Goal: Information Seeking & Learning: Understand process/instructions

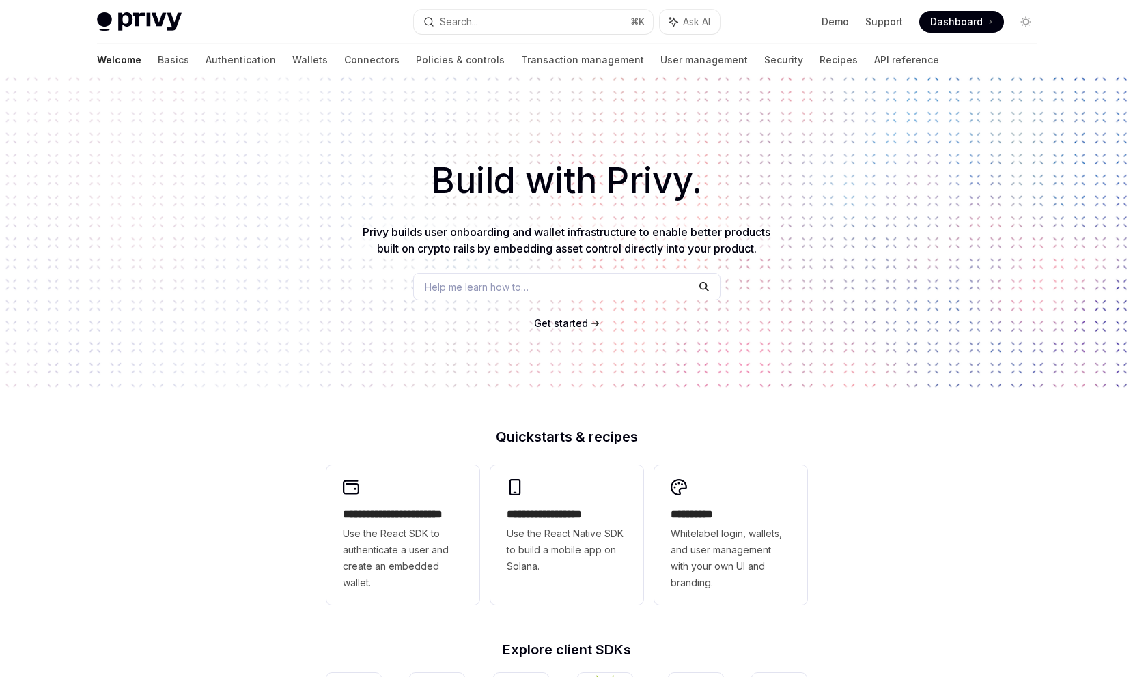
click at [292, 59] on link "Wallets" at bounding box center [310, 60] width 36 height 33
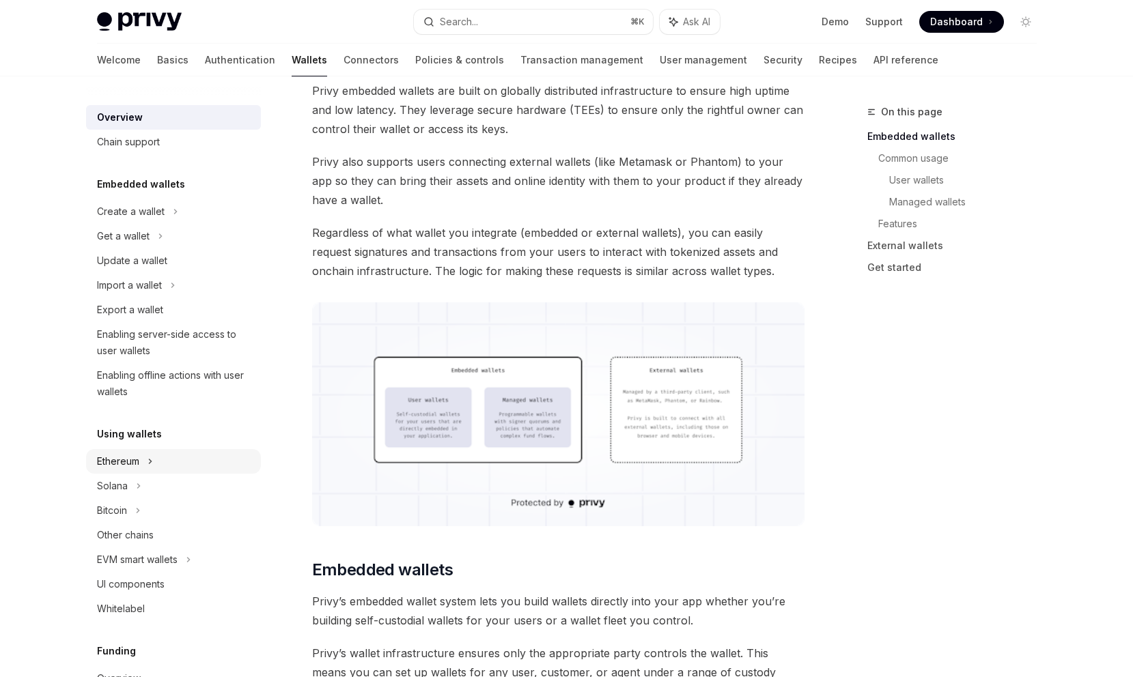
scroll to position [40, 0]
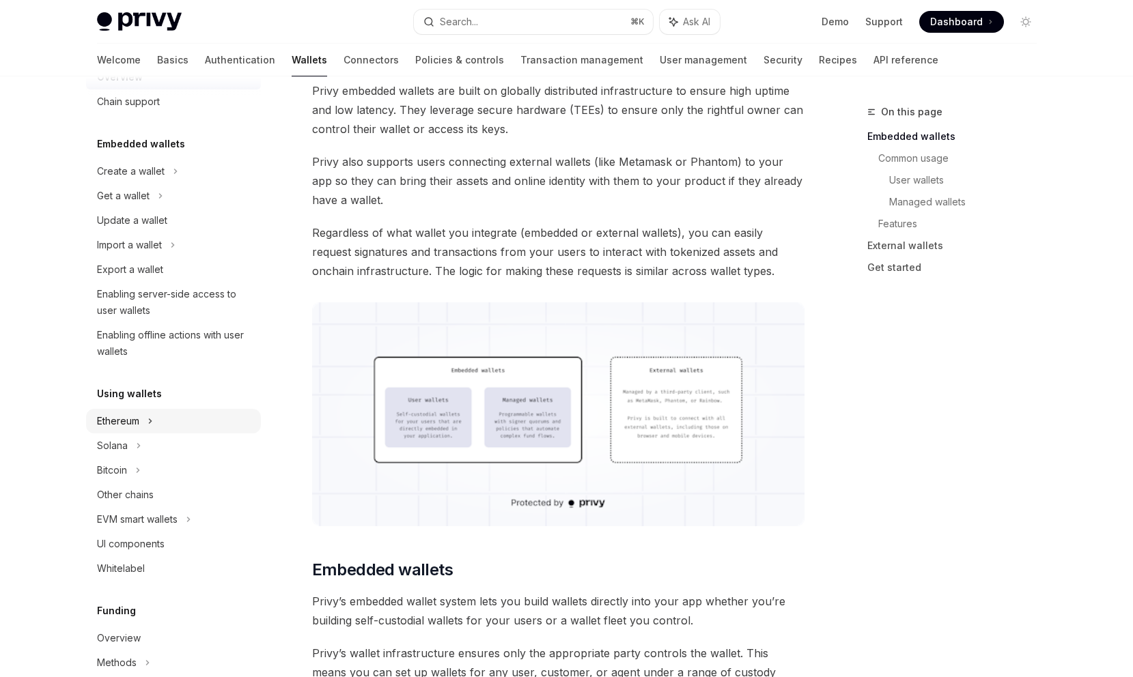
click at [178, 413] on div "Ethereum" at bounding box center [173, 421] width 175 height 25
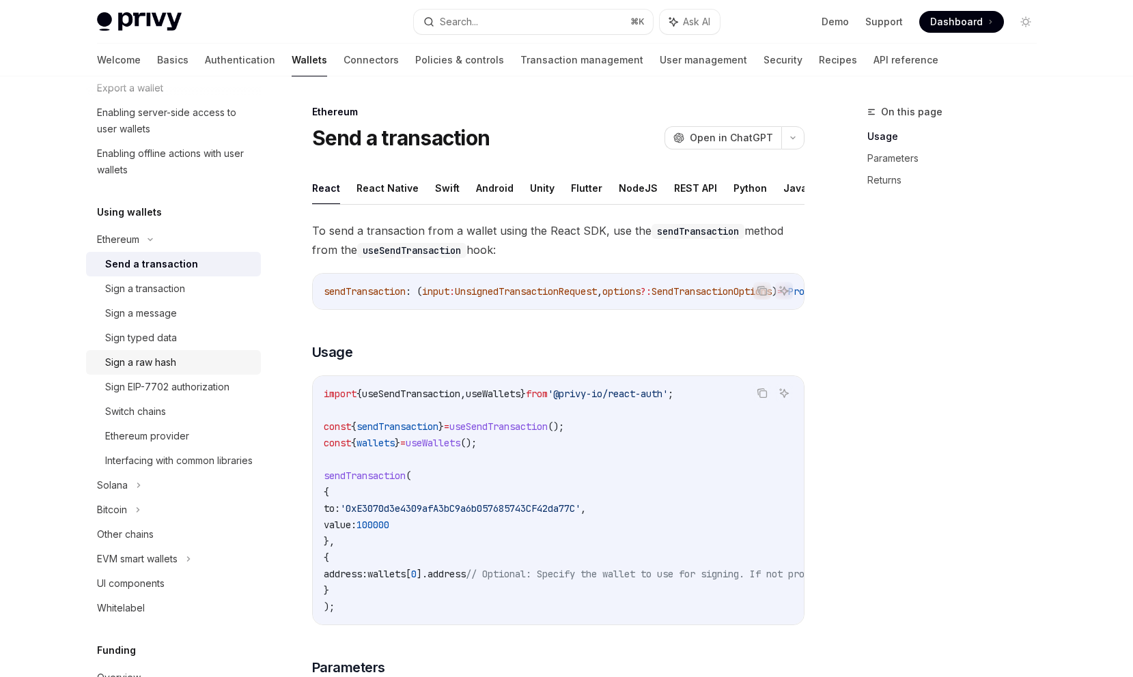
scroll to position [223, 0]
click at [182, 570] on div "EVM smart wallets" at bounding box center [173, 558] width 175 height 25
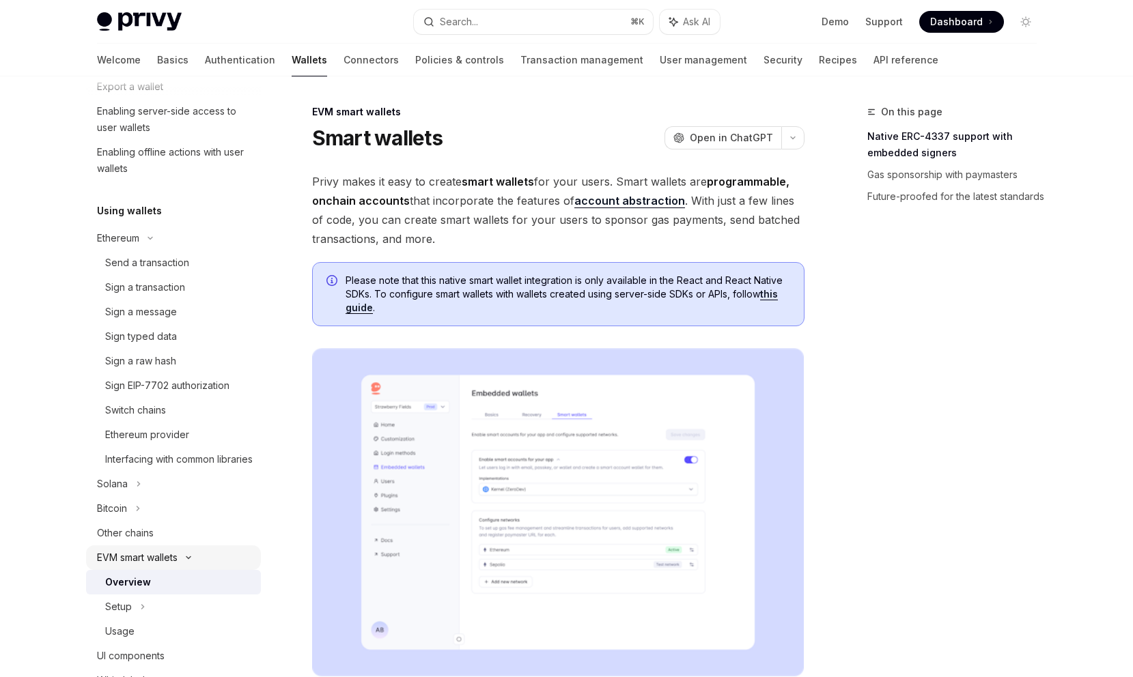
scroll to position [241, 0]
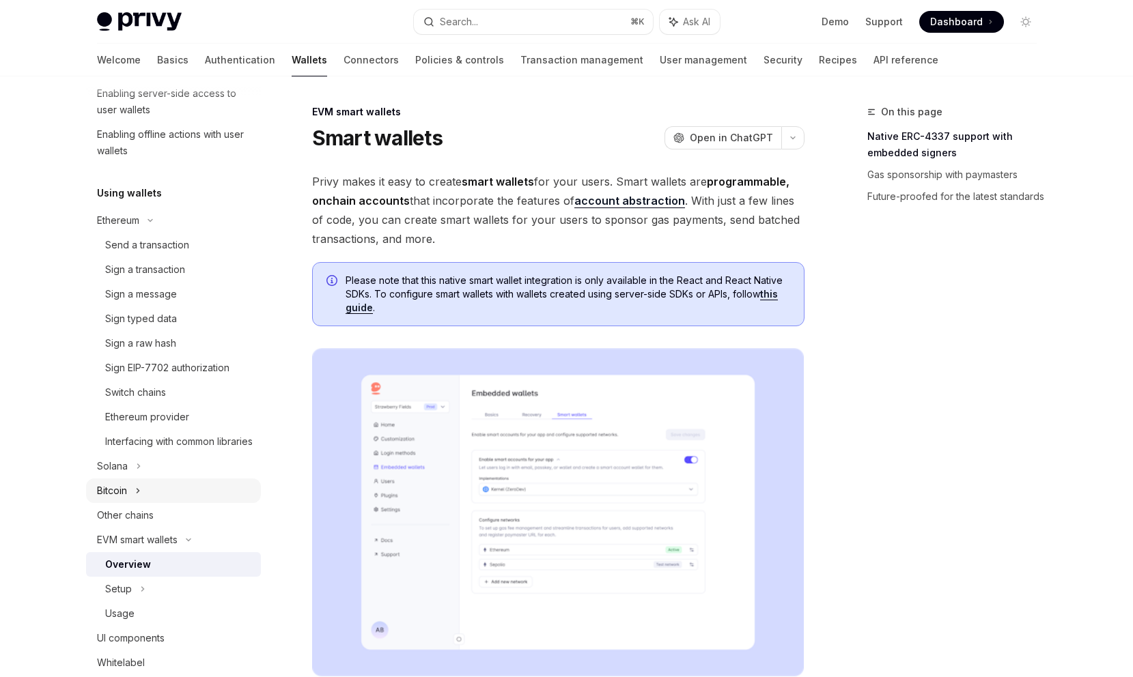
click at [189, 503] on div "Bitcoin" at bounding box center [173, 491] width 175 height 25
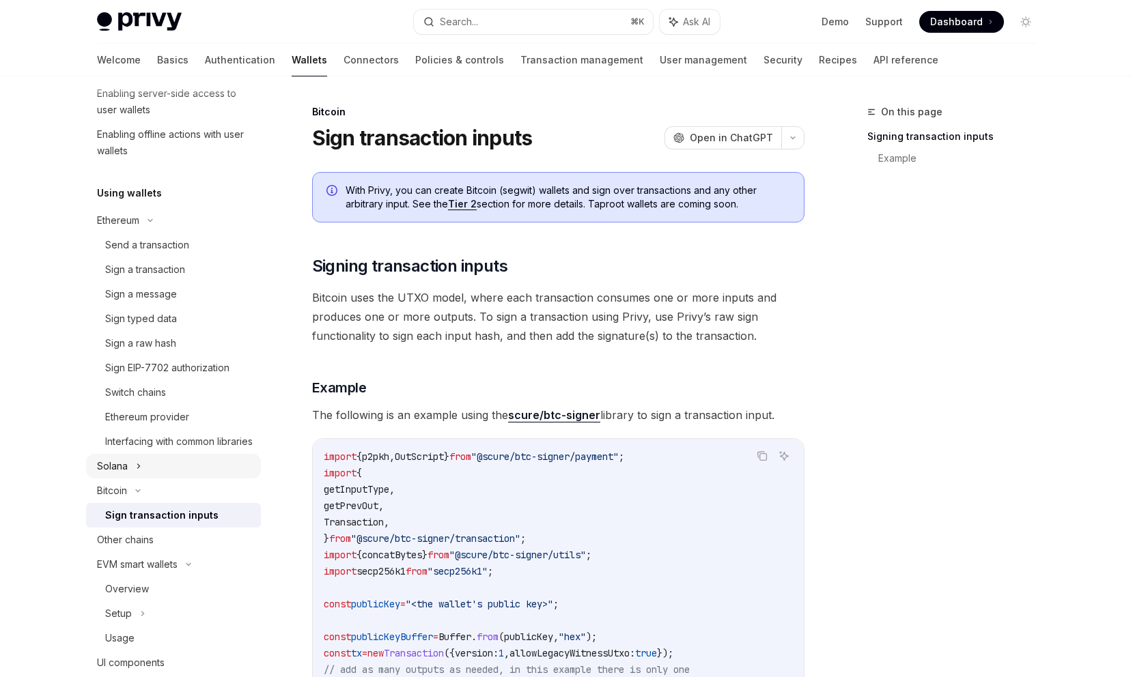
click at [195, 479] on div "Solana" at bounding box center [173, 466] width 175 height 25
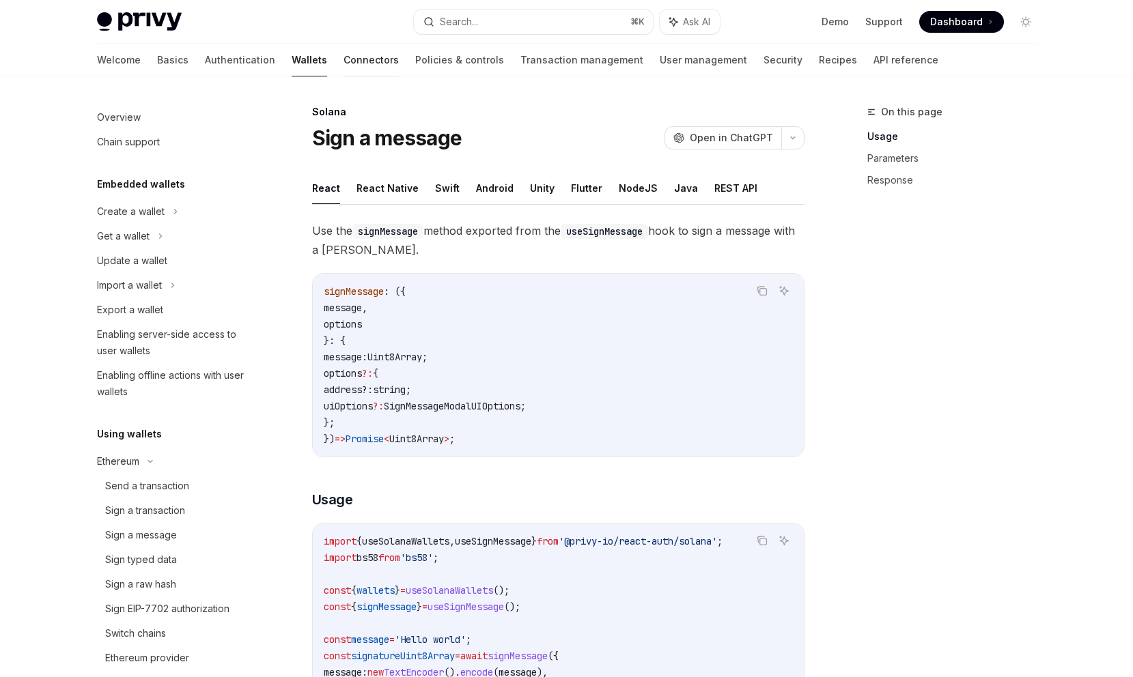
click at [344, 59] on link "Connectors" at bounding box center [371, 60] width 55 height 33
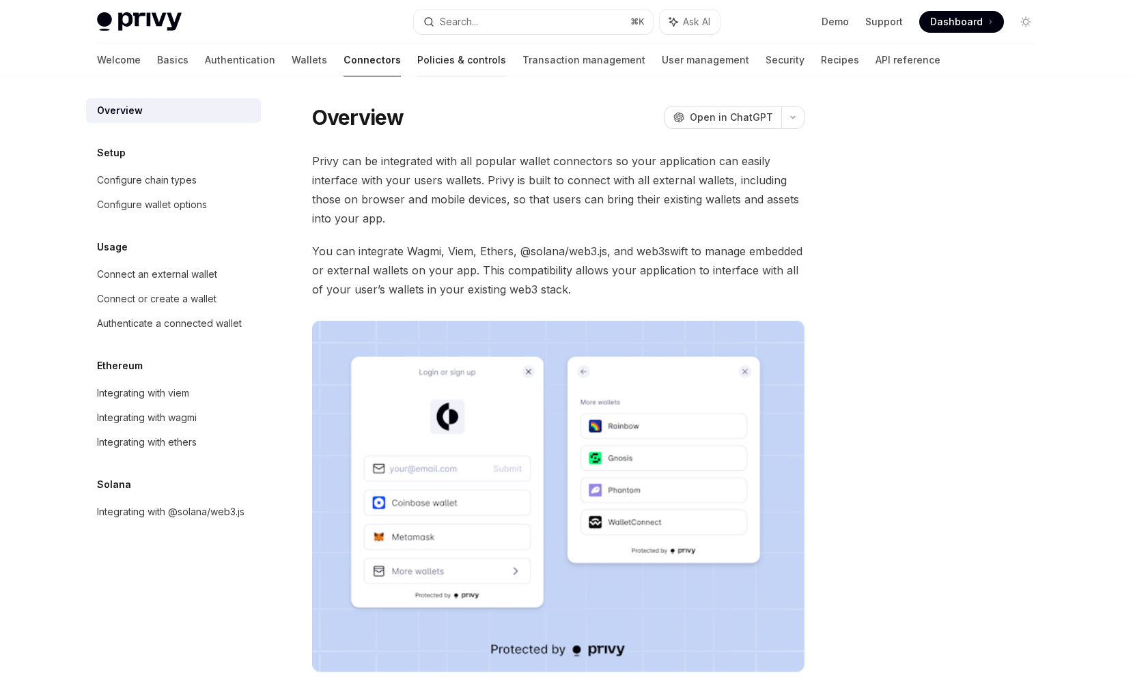
click at [417, 70] on link "Policies & controls" at bounding box center [461, 60] width 89 height 33
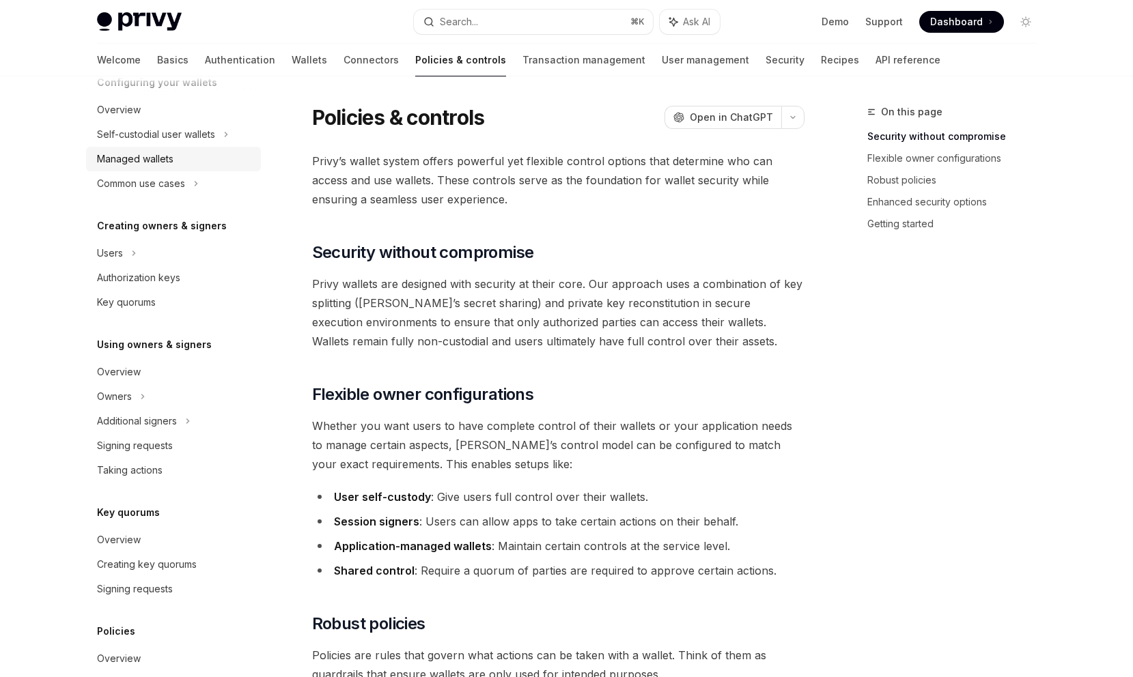
scroll to position [167, 0]
click at [207, 390] on div "Owners" at bounding box center [173, 394] width 175 height 25
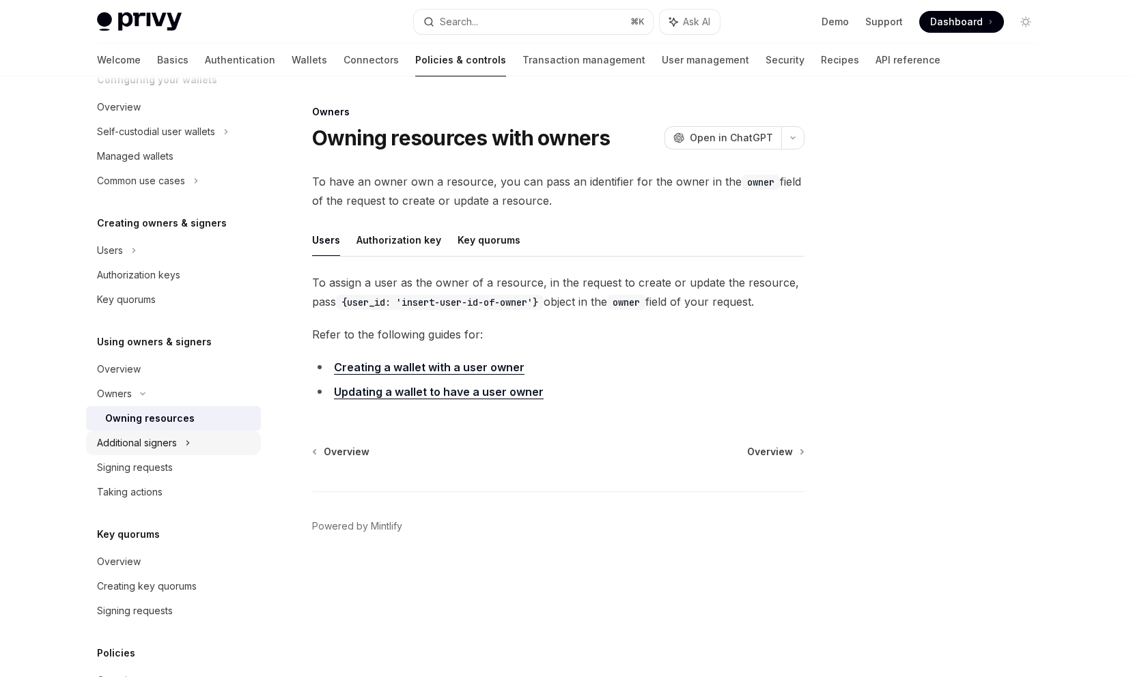
click at [200, 441] on div "Additional signers" at bounding box center [173, 443] width 175 height 25
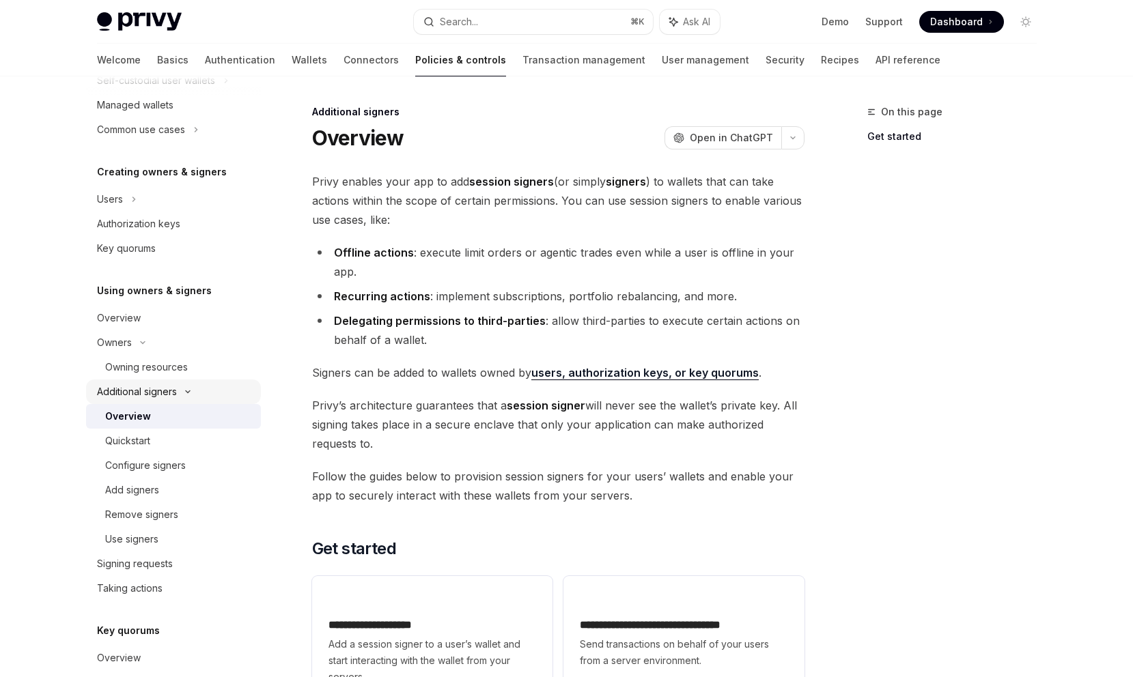
scroll to position [223, 0]
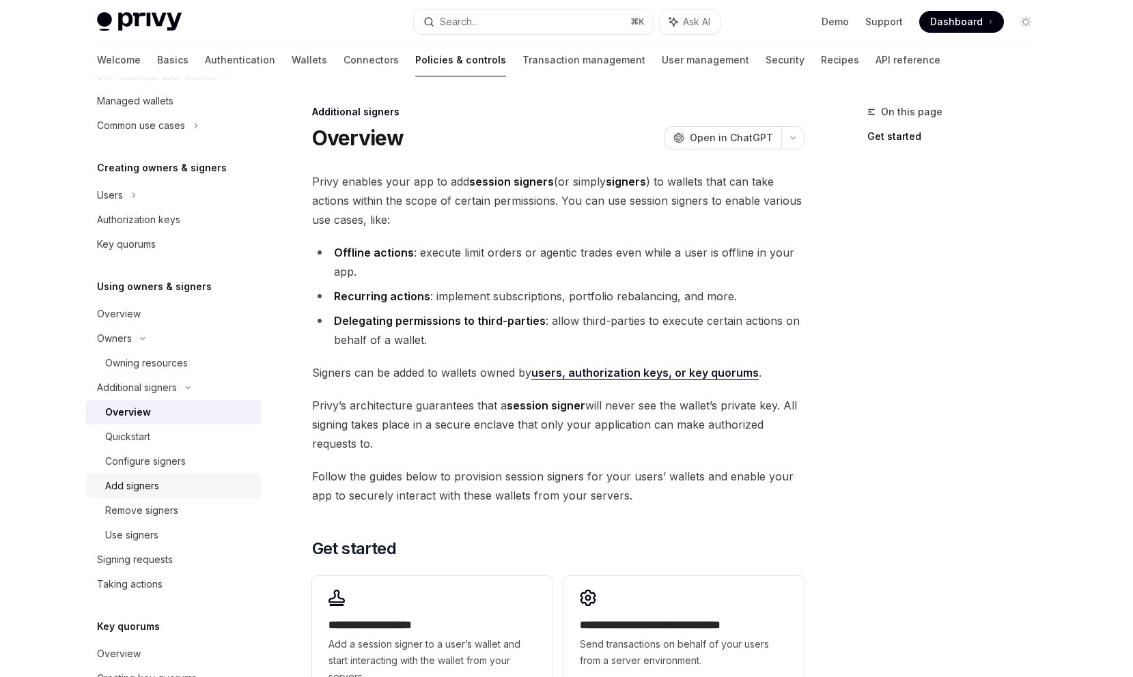
click at [197, 481] on div "Add signers" at bounding box center [179, 486] width 148 height 16
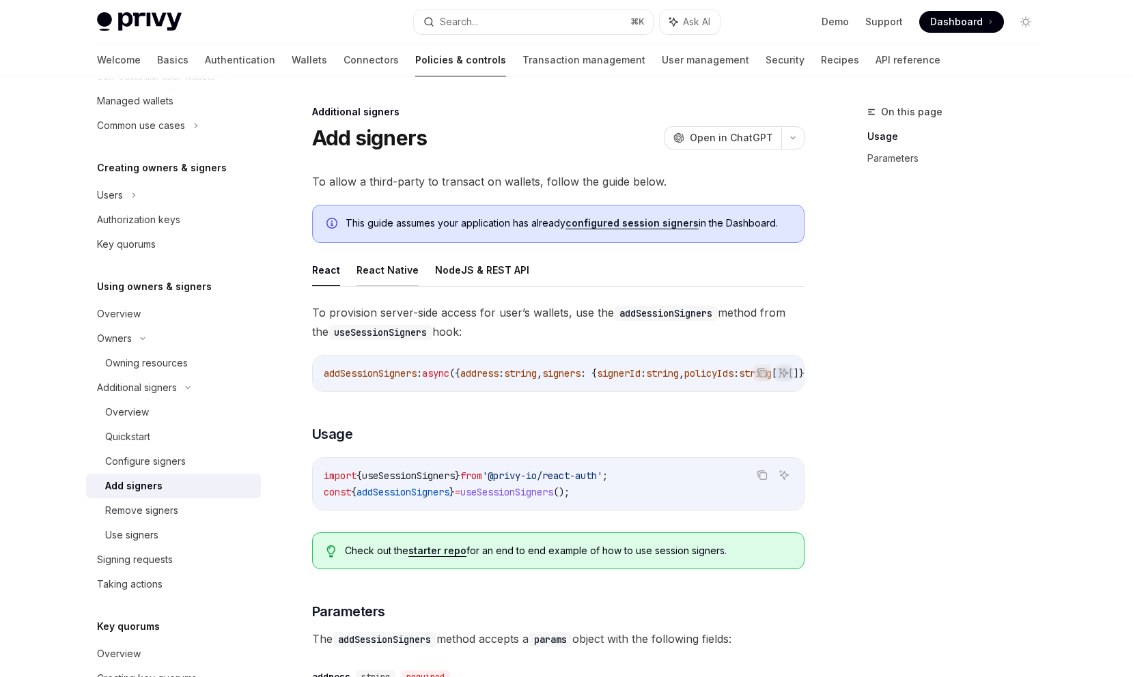
click at [391, 281] on button "React Native" at bounding box center [388, 270] width 62 height 32
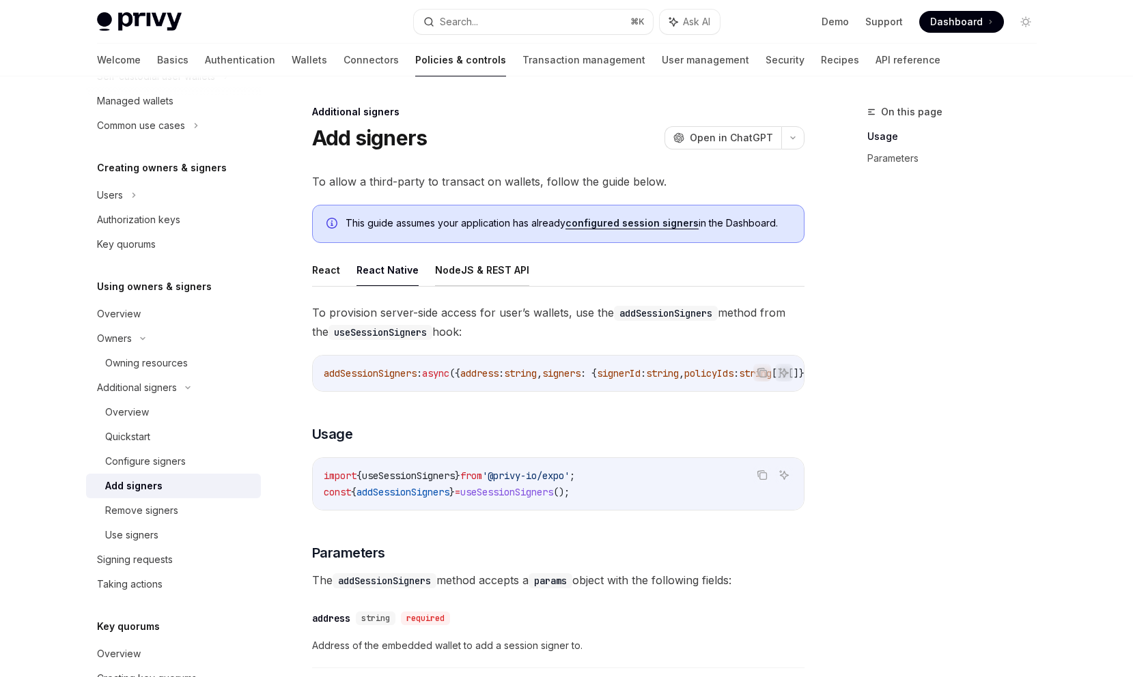
click at [473, 281] on button "NodeJS & REST API" at bounding box center [482, 270] width 94 height 32
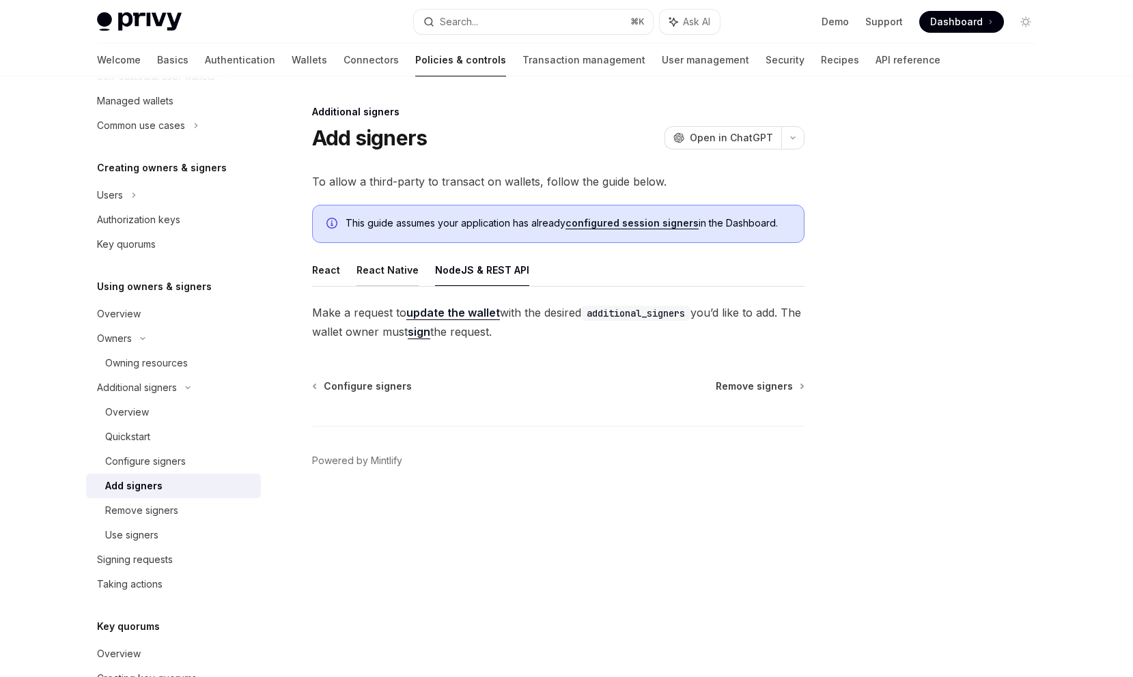
click at [406, 271] on button "React Native" at bounding box center [388, 270] width 62 height 32
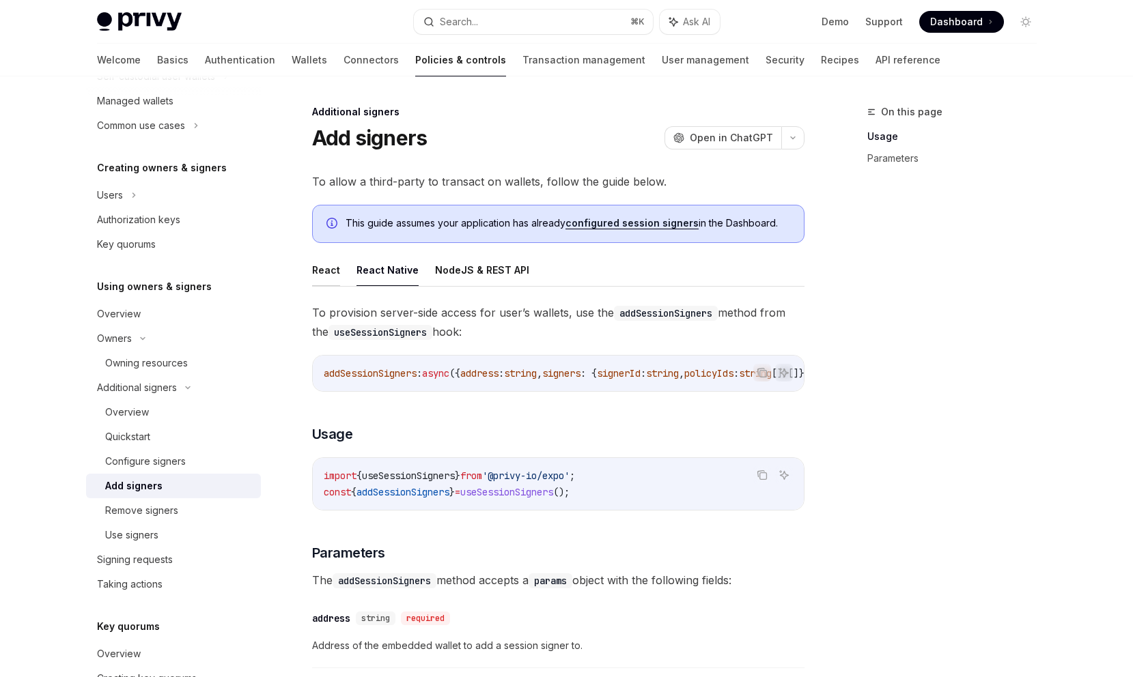
click at [329, 269] on button "React" at bounding box center [326, 270] width 28 height 32
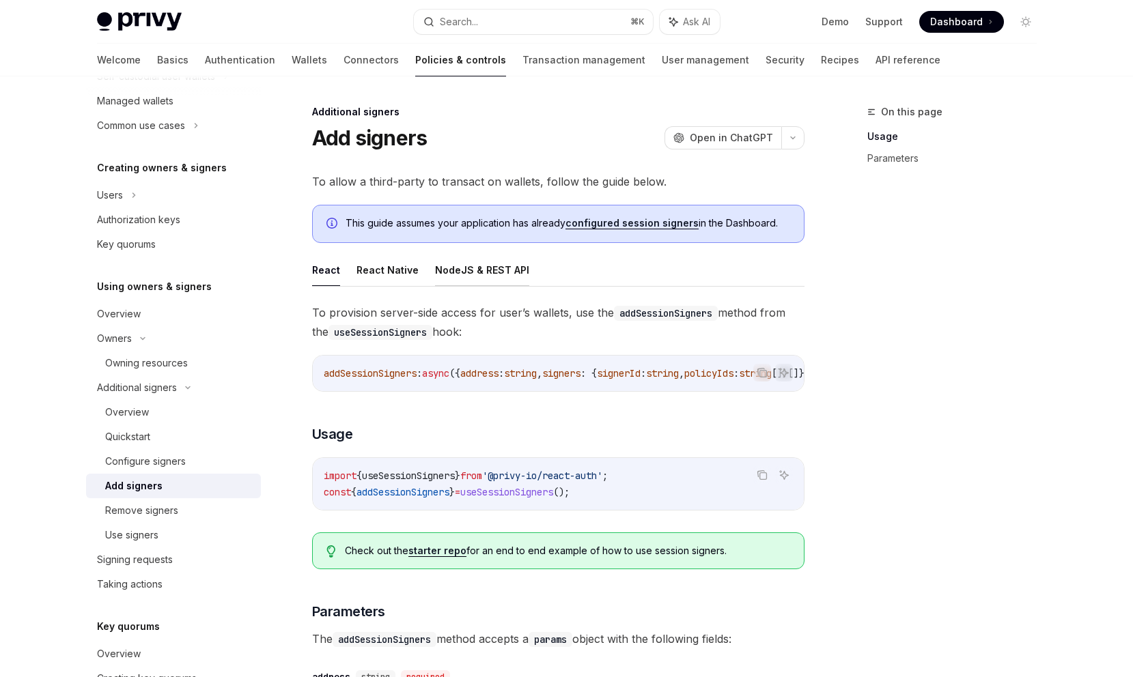
click at [471, 280] on button "NodeJS & REST API" at bounding box center [482, 270] width 94 height 32
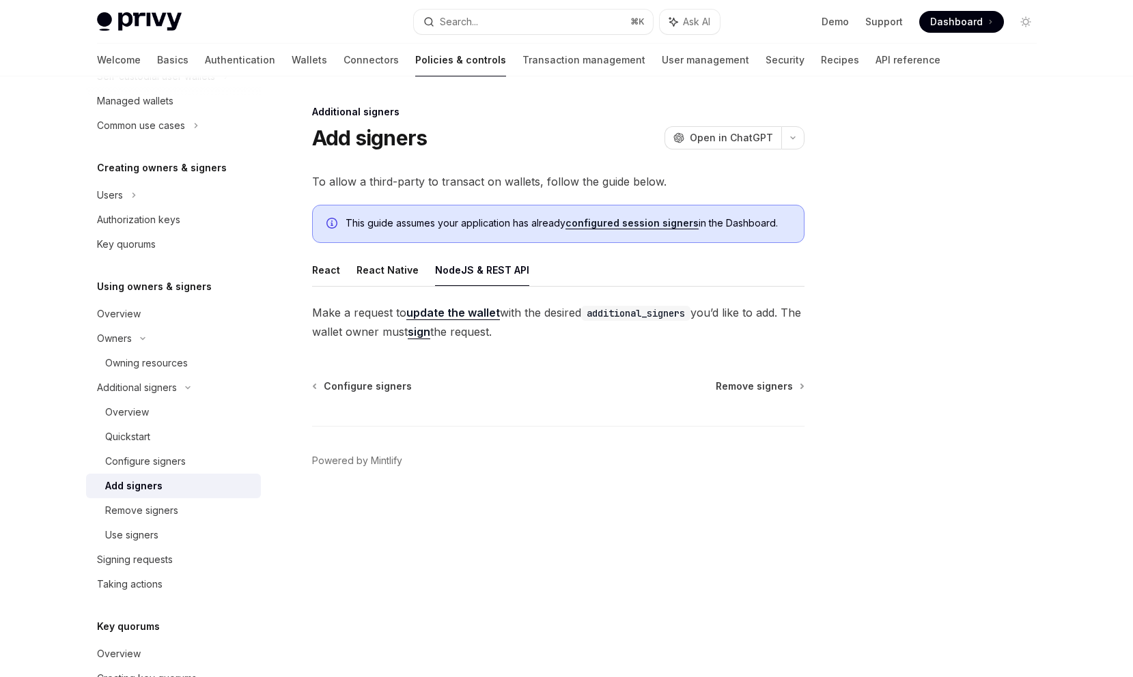
click at [440, 316] on link "update the wallet" at bounding box center [453, 313] width 94 height 14
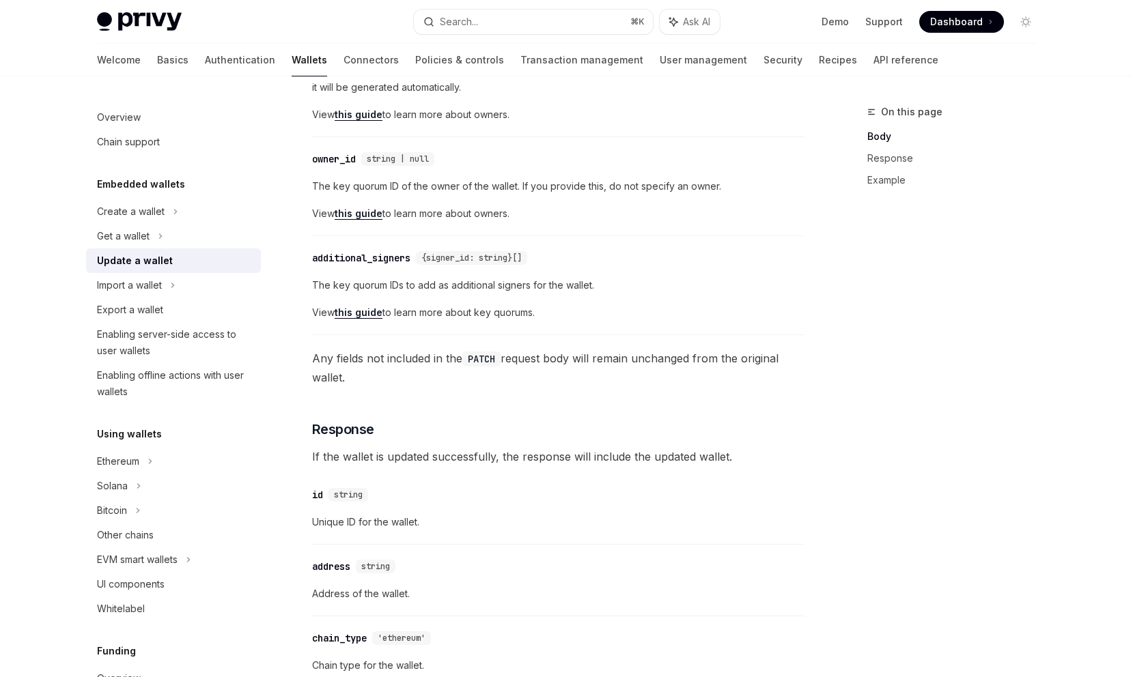
scroll to position [555, 0]
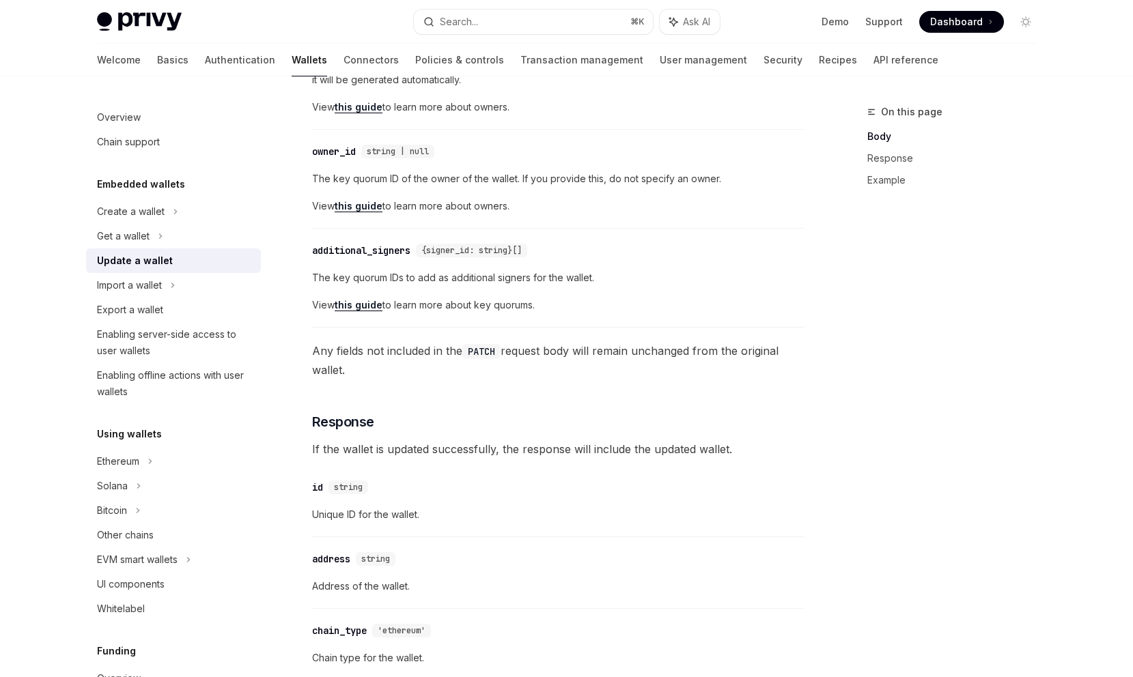
click at [387, 242] on div "​ additional_signers {signer_id: string}[]" at bounding box center [551, 250] width 479 height 16
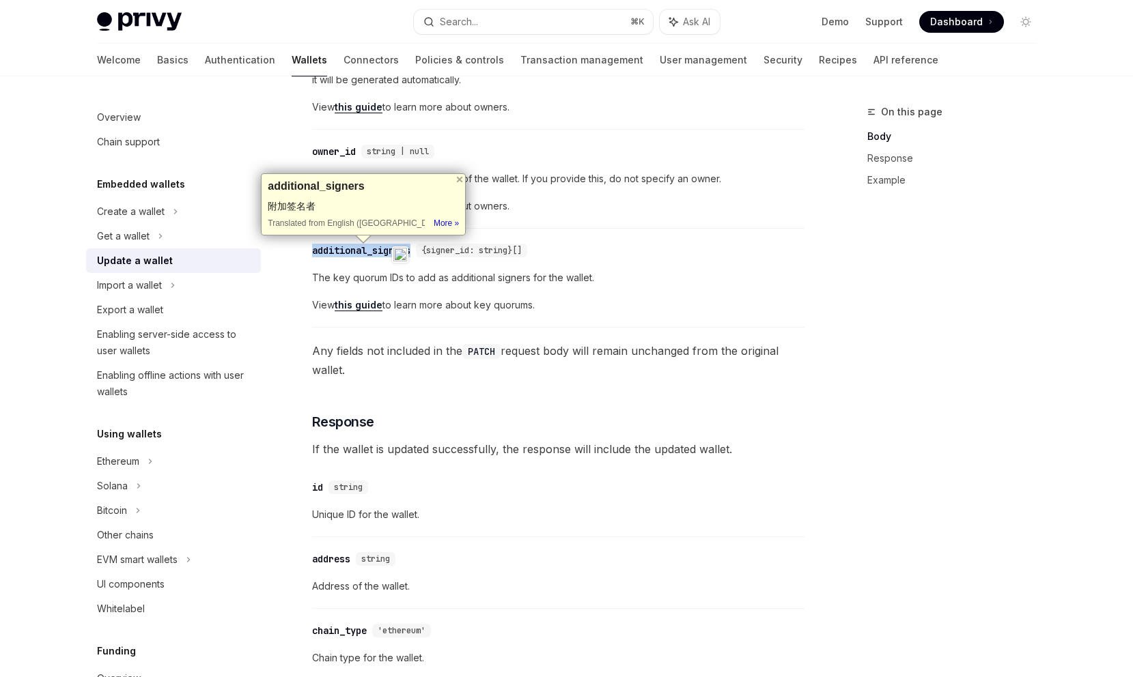
copy div "additional_signers"
click at [701, 145] on div "​ owner_id string | null" at bounding box center [551, 151] width 479 height 16
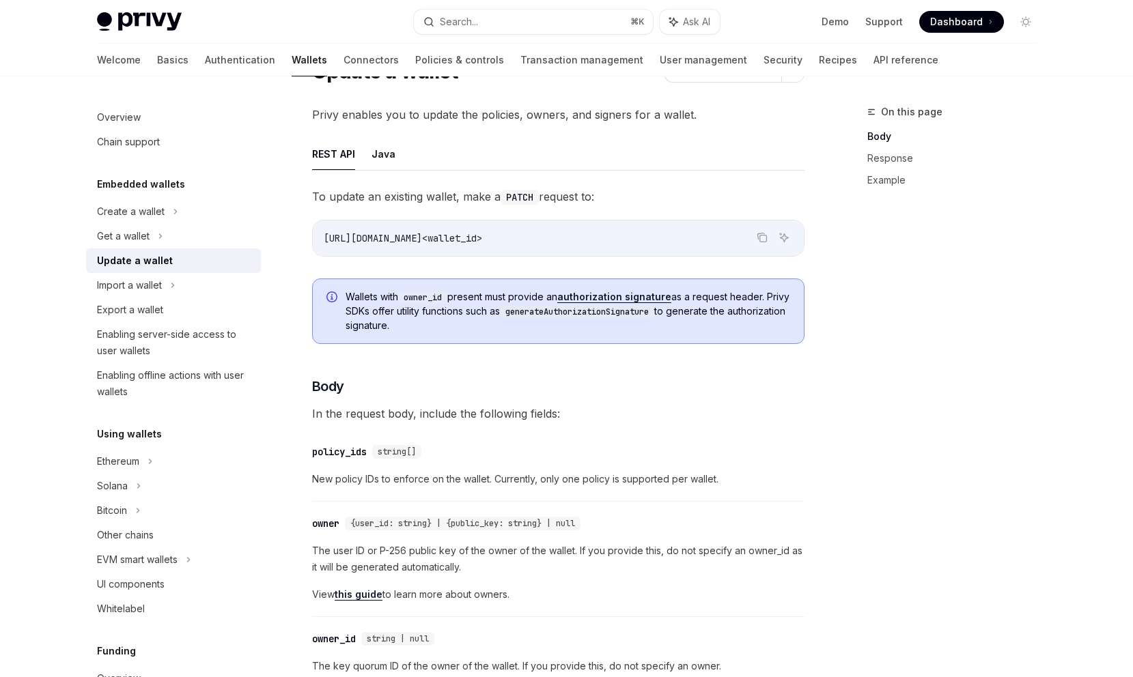
scroll to position [0, 0]
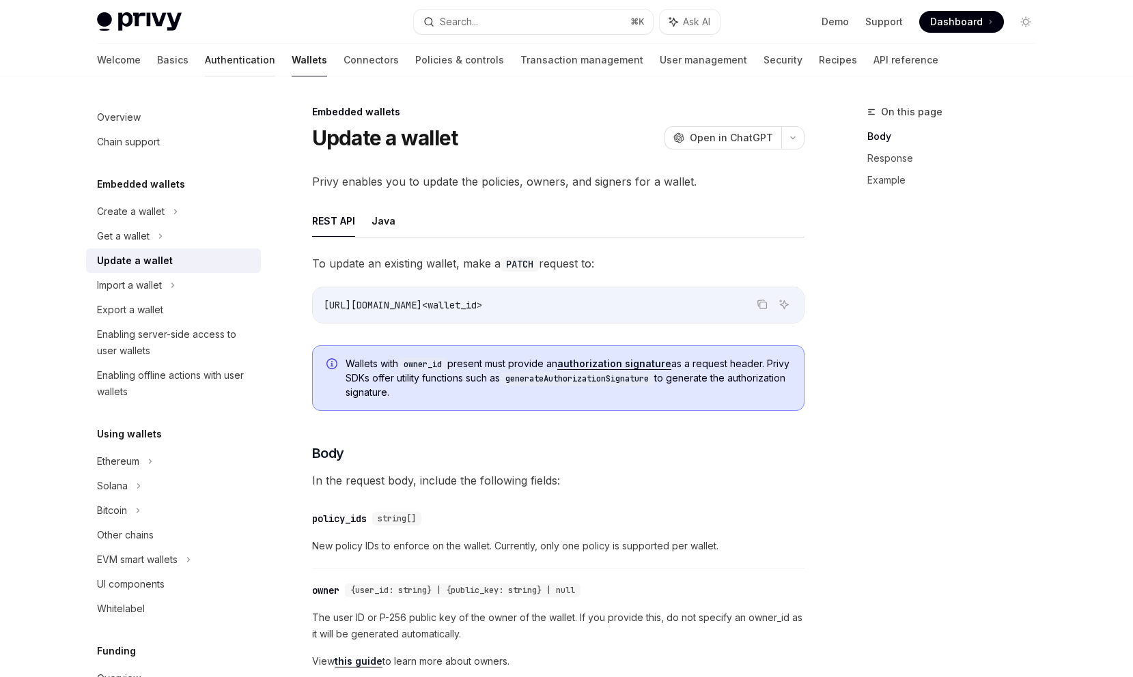
click at [205, 53] on link "Authentication" at bounding box center [240, 60] width 70 height 33
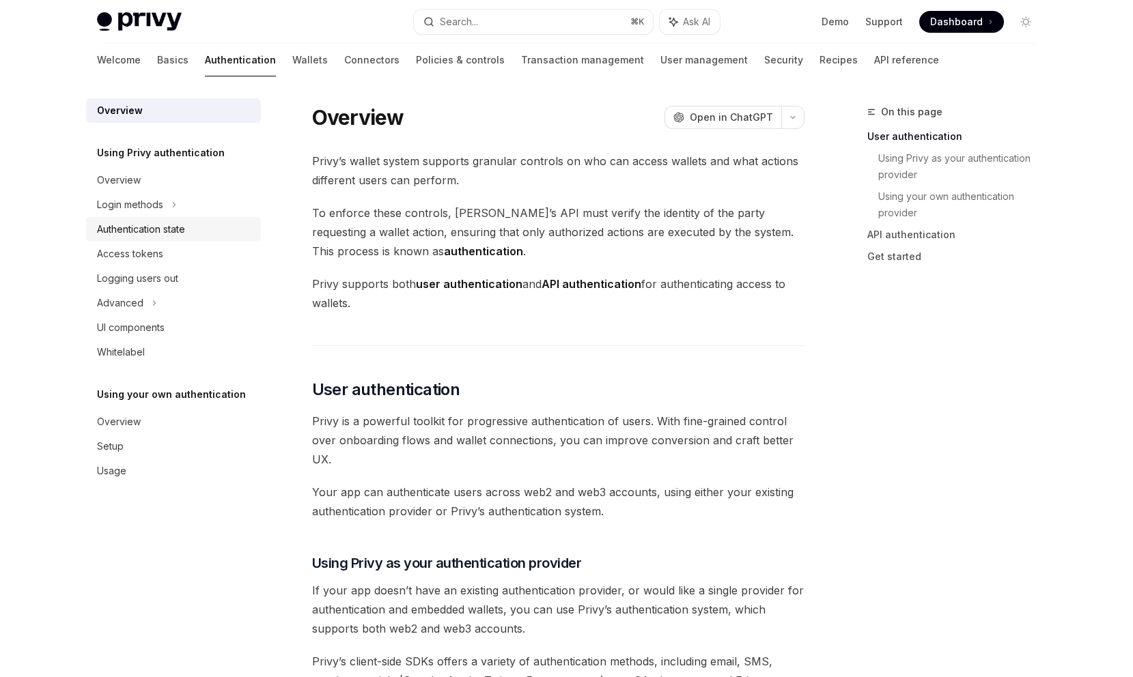
click at [190, 231] on div "Authentication state" at bounding box center [175, 229] width 156 height 16
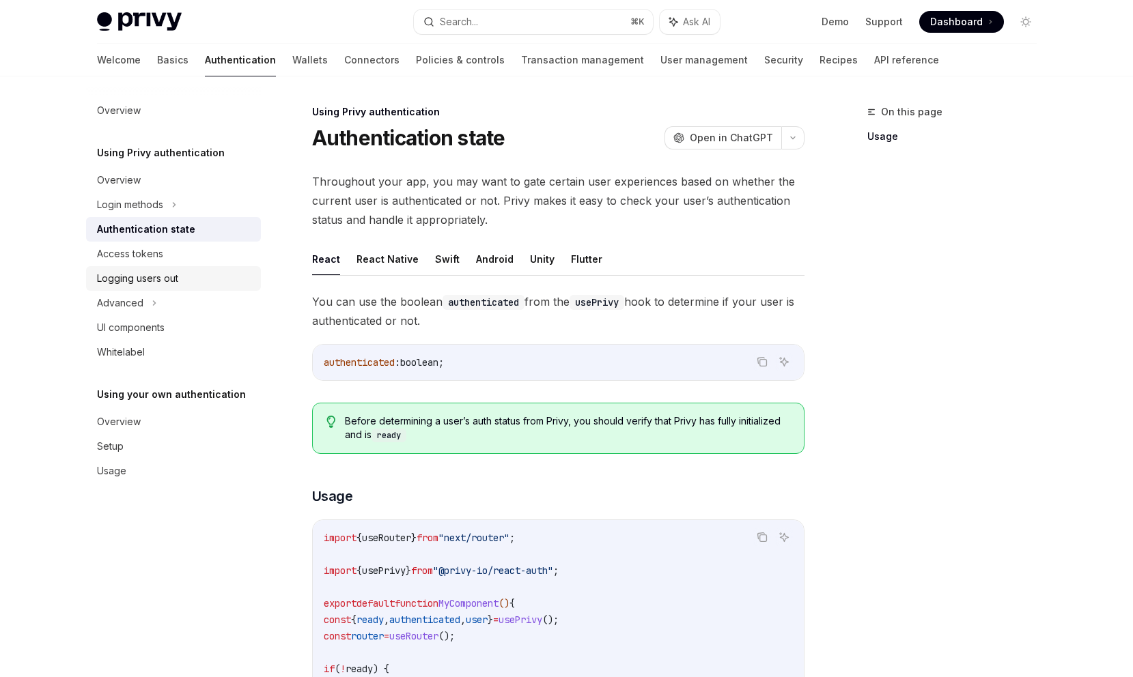
click at [171, 270] on div "Logging users out" at bounding box center [137, 278] width 81 height 16
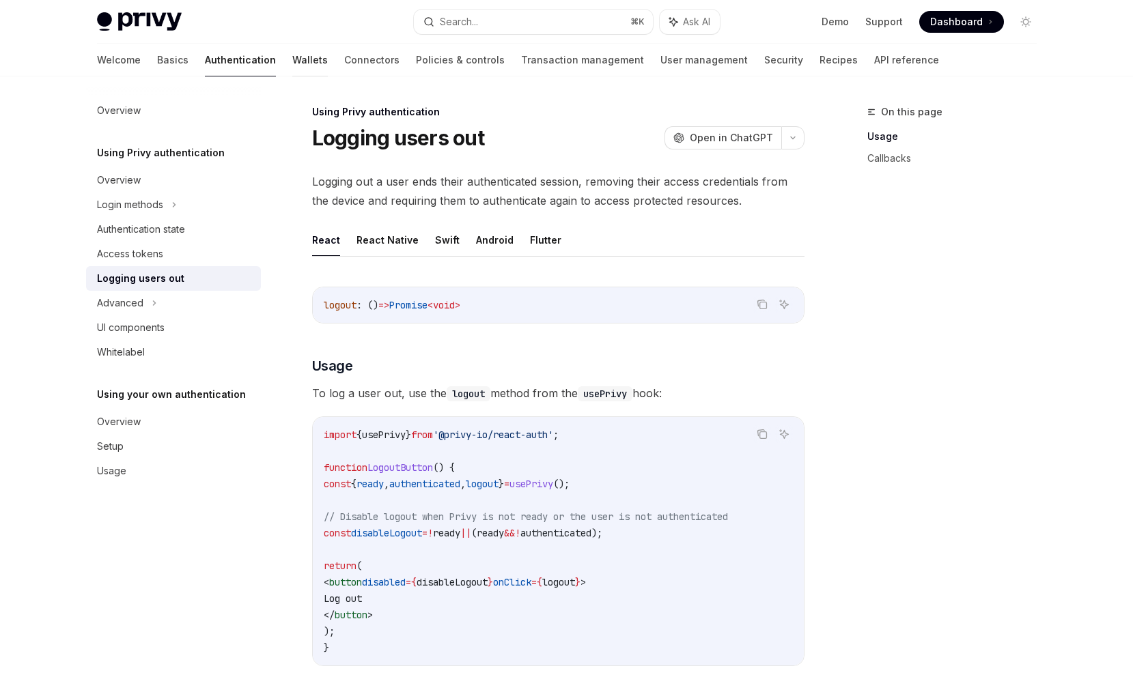
click at [292, 72] on link "Wallets" at bounding box center [310, 60] width 36 height 33
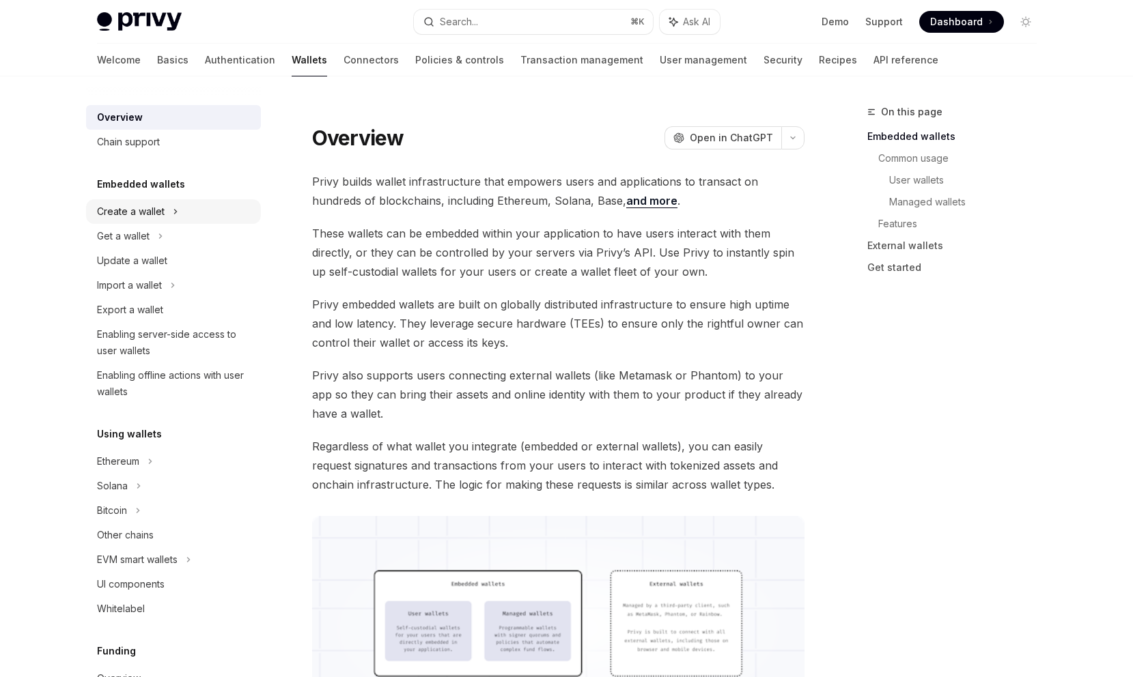
click at [225, 222] on div "Create a wallet" at bounding box center [173, 211] width 175 height 25
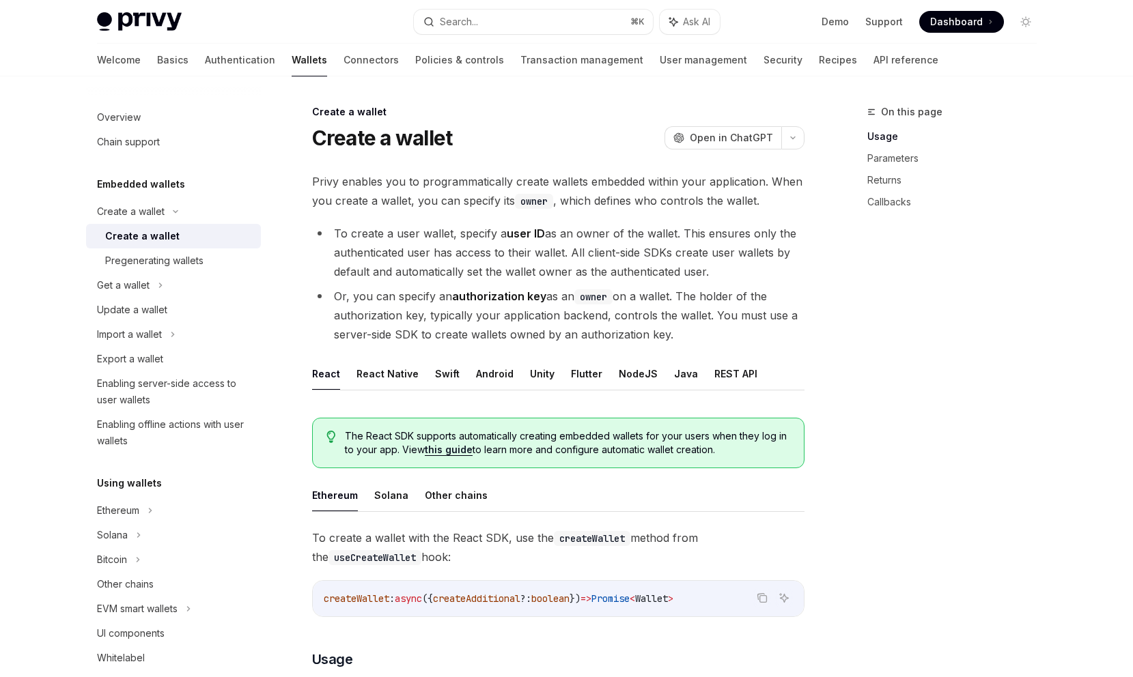
scroll to position [36, 0]
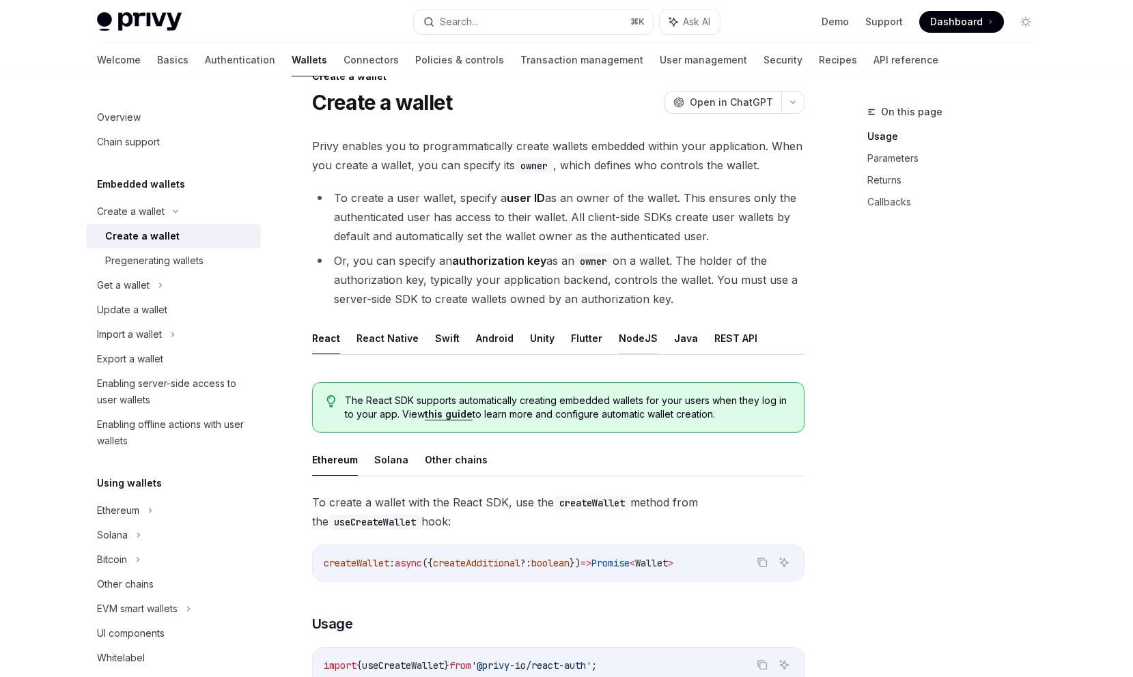
click at [626, 345] on button "NodeJS" at bounding box center [638, 338] width 39 height 32
type textarea "*"
